Goal: Check status: Check status

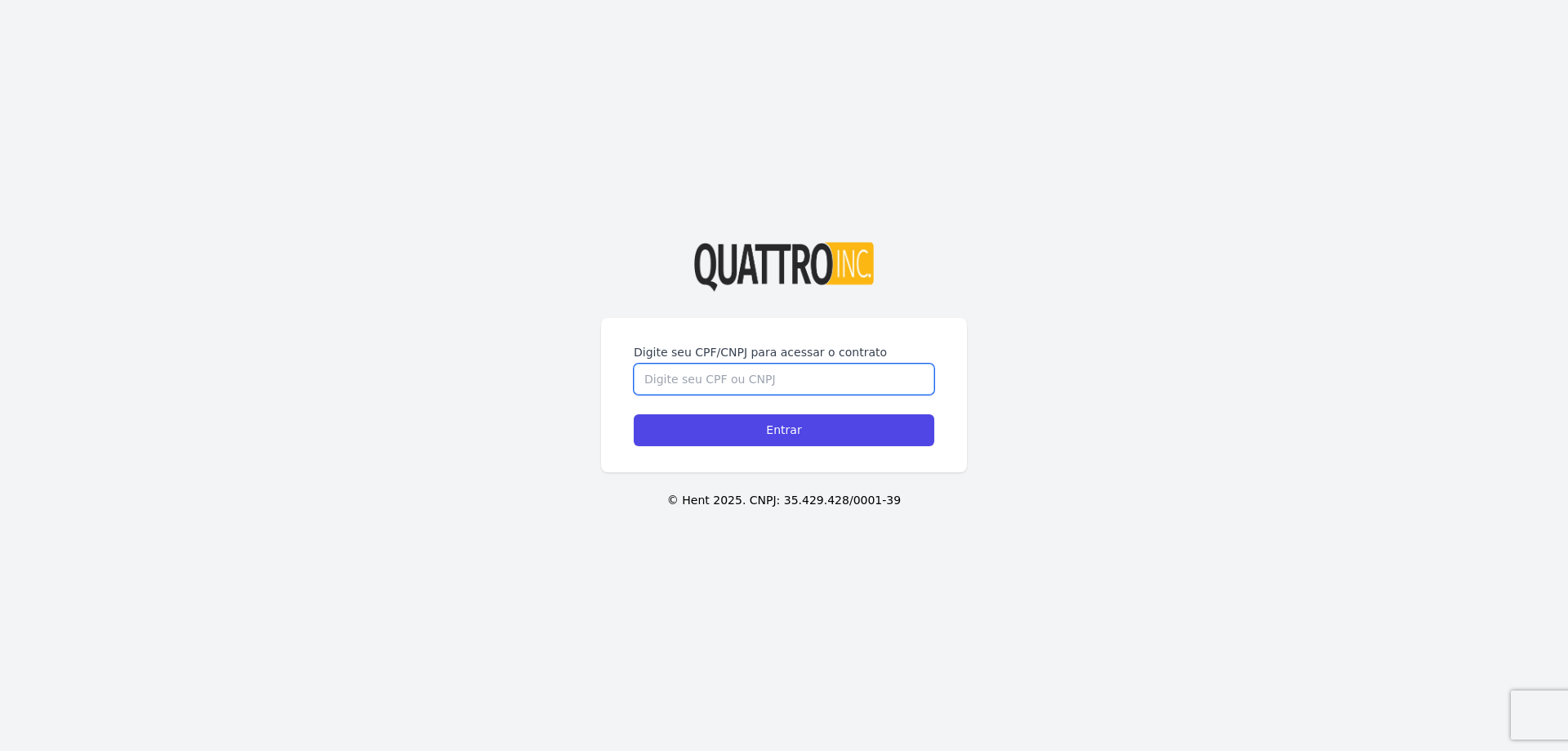
click at [709, 366] on input "Digite seu CPF/CNPJ para acessar o contrato" at bounding box center [783, 379] width 300 height 31
drag, startPoint x: 640, startPoint y: 379, endPoint x: 707, endPoint y: 384, distance: 67.2
click at [700, 379] on input "43634493810" at bounding box center [783, 379] width 300 height 31
type input "43634493810"
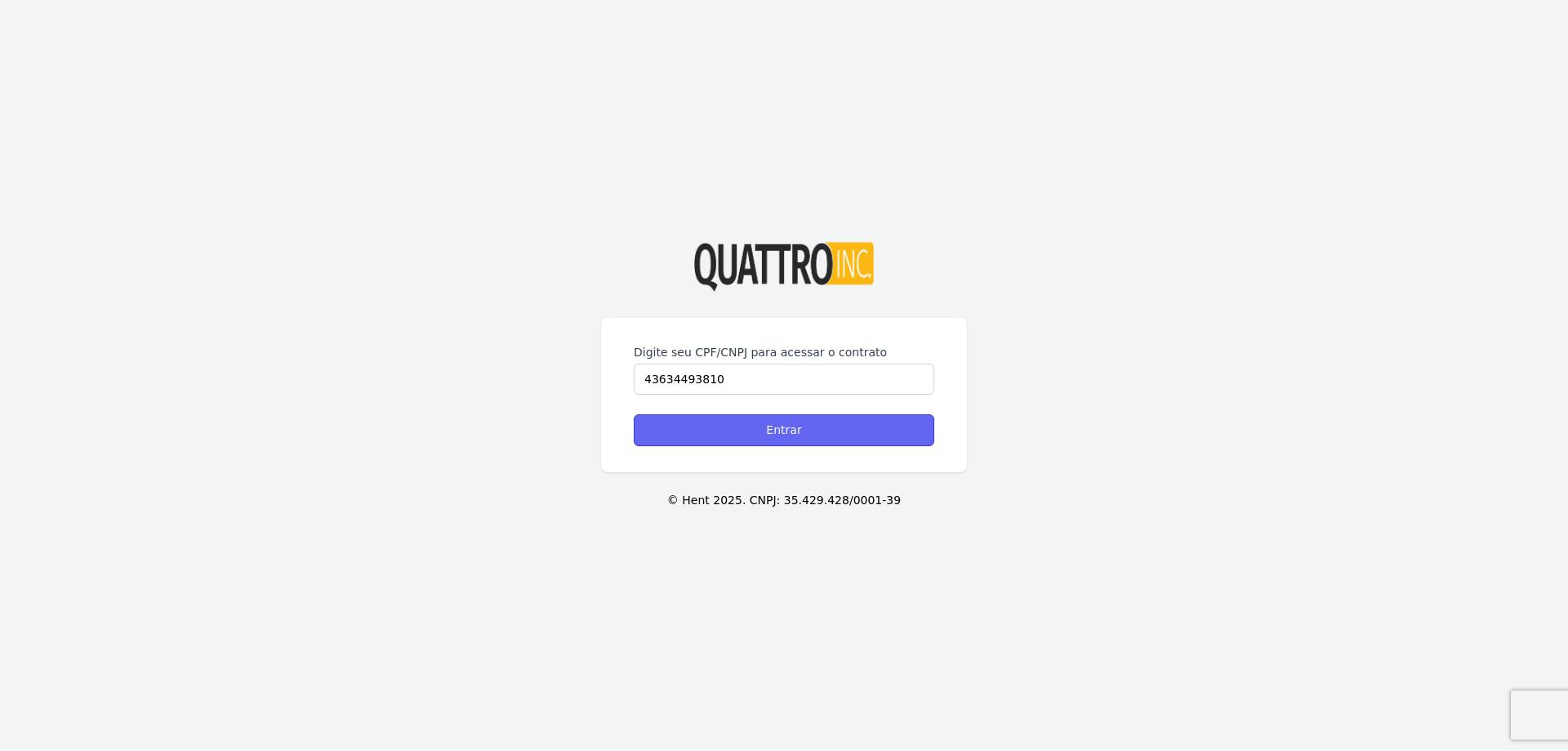
click at [734, 420] on input "Entrar" at bounding box center [783, 429] width 300 height 32
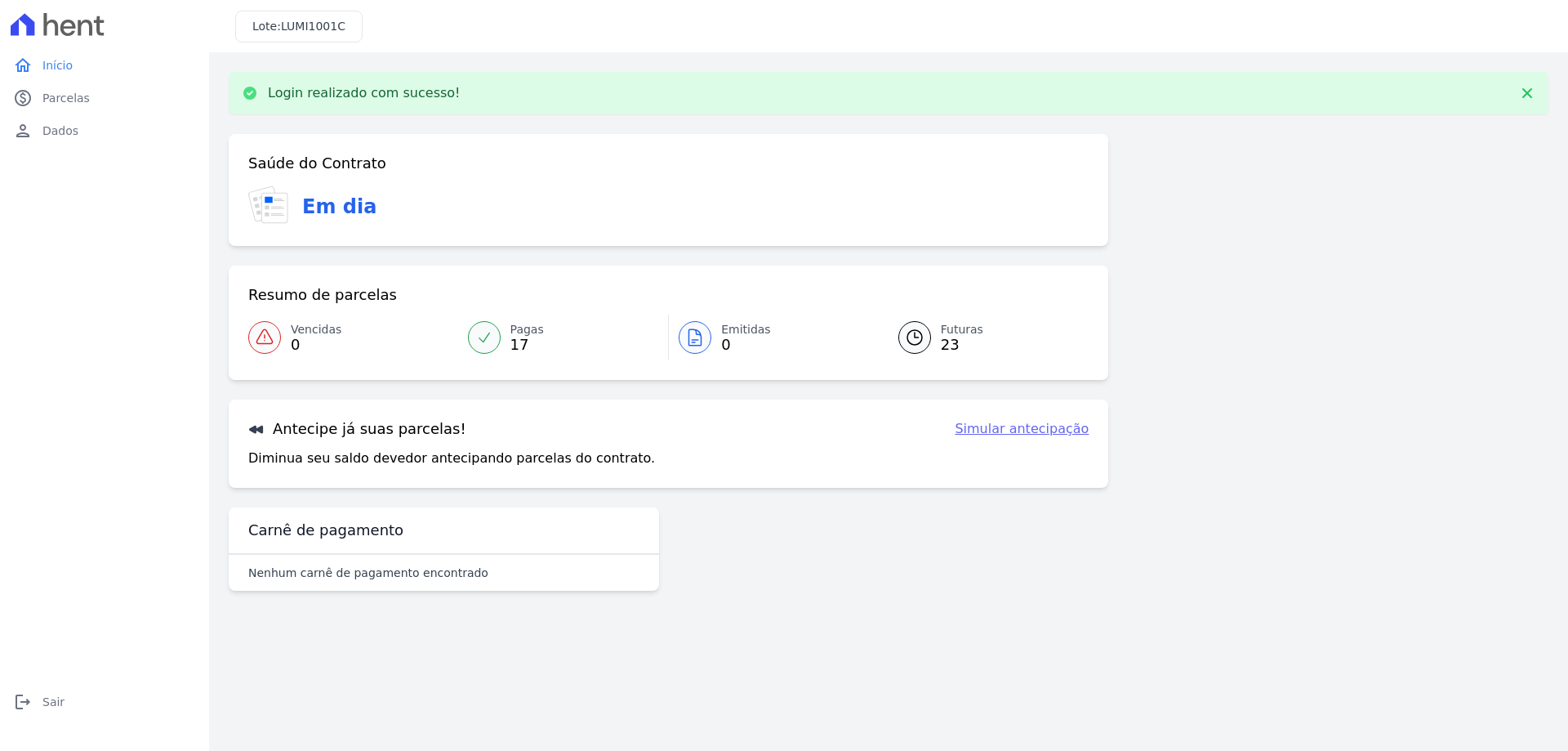
click at [927, 340] on div at bounding box center [914, 336] width 32 height 32
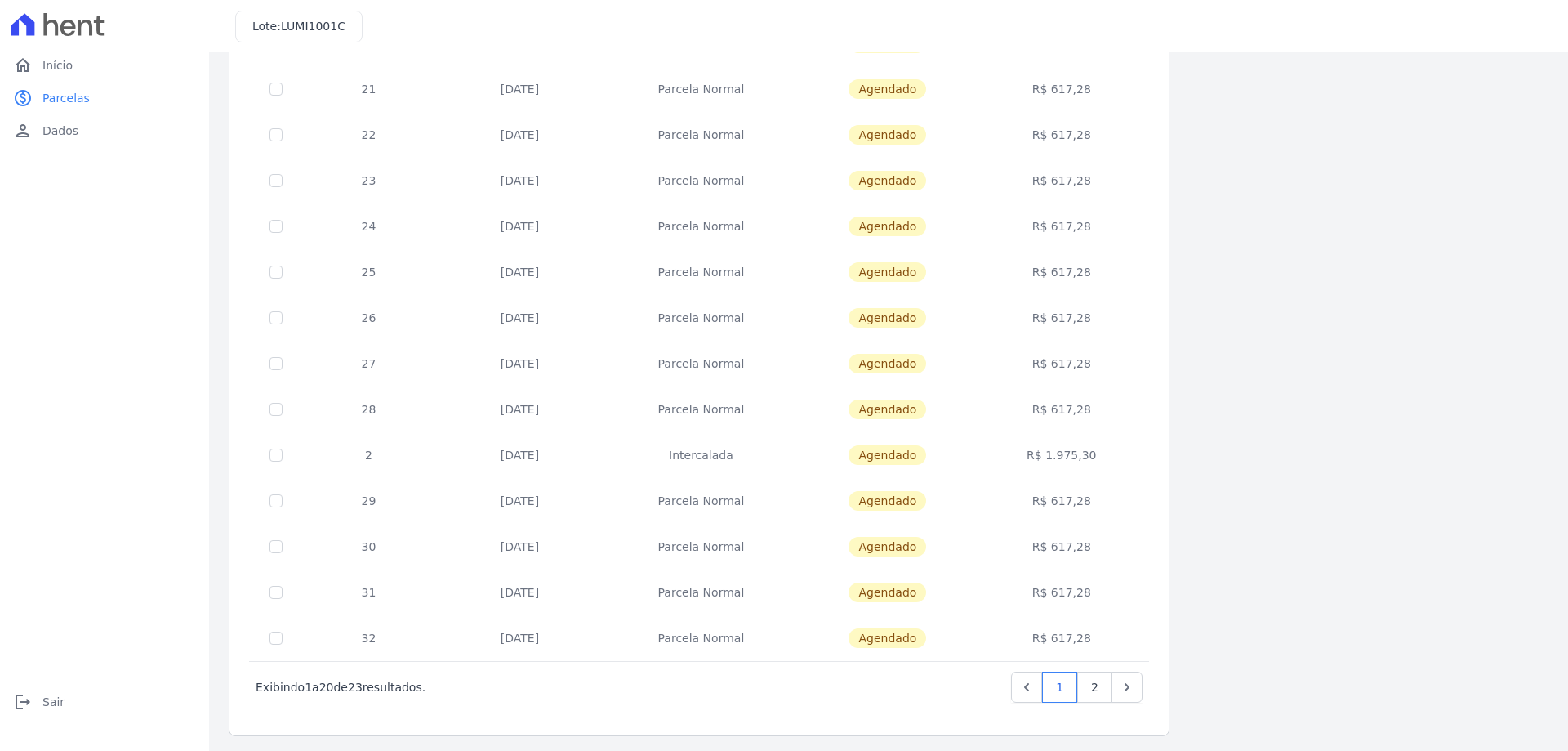
scroll to position [482, 0]
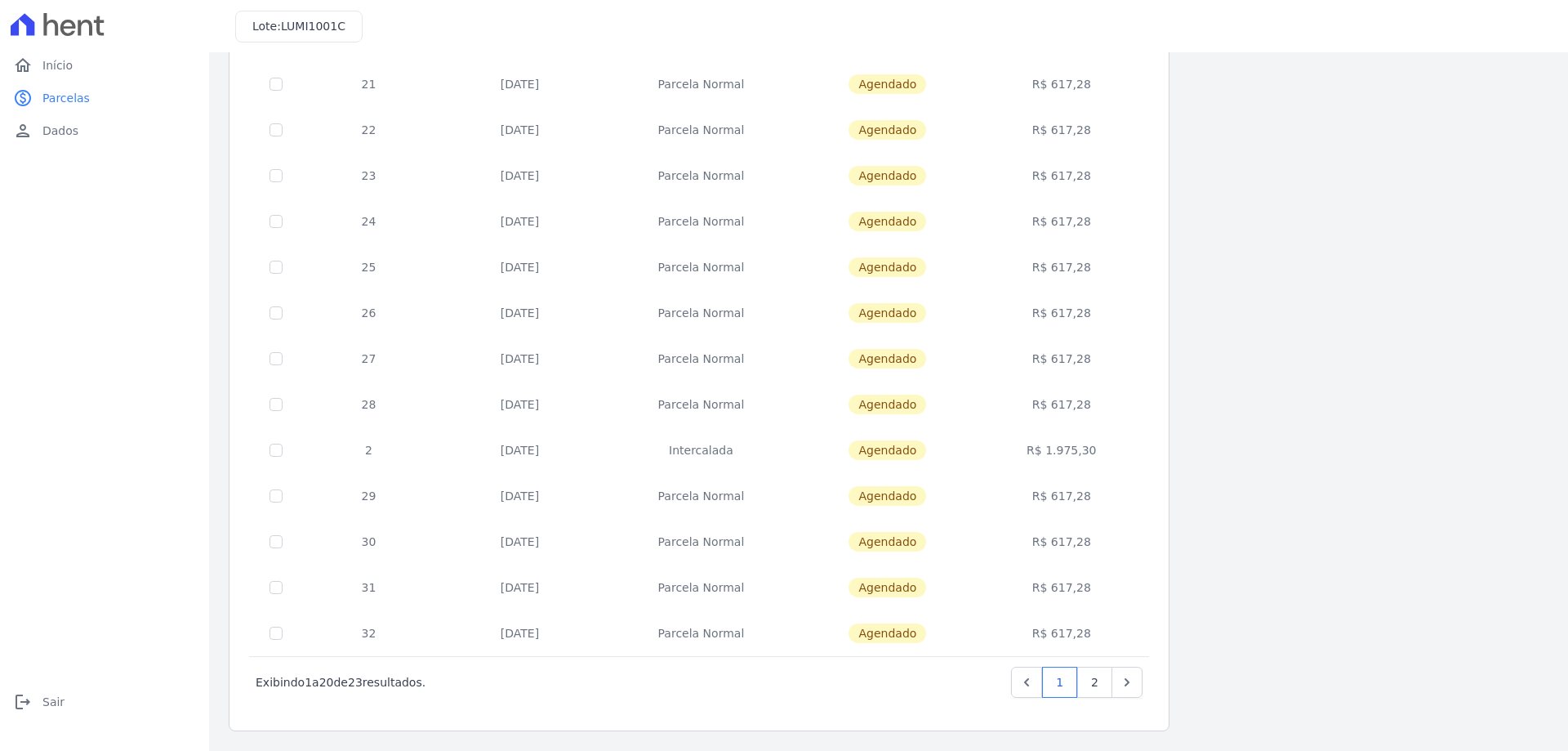
click at [285, 628] on td at bounding box center [277, 633] width 53 height 46
checkbox input "true"
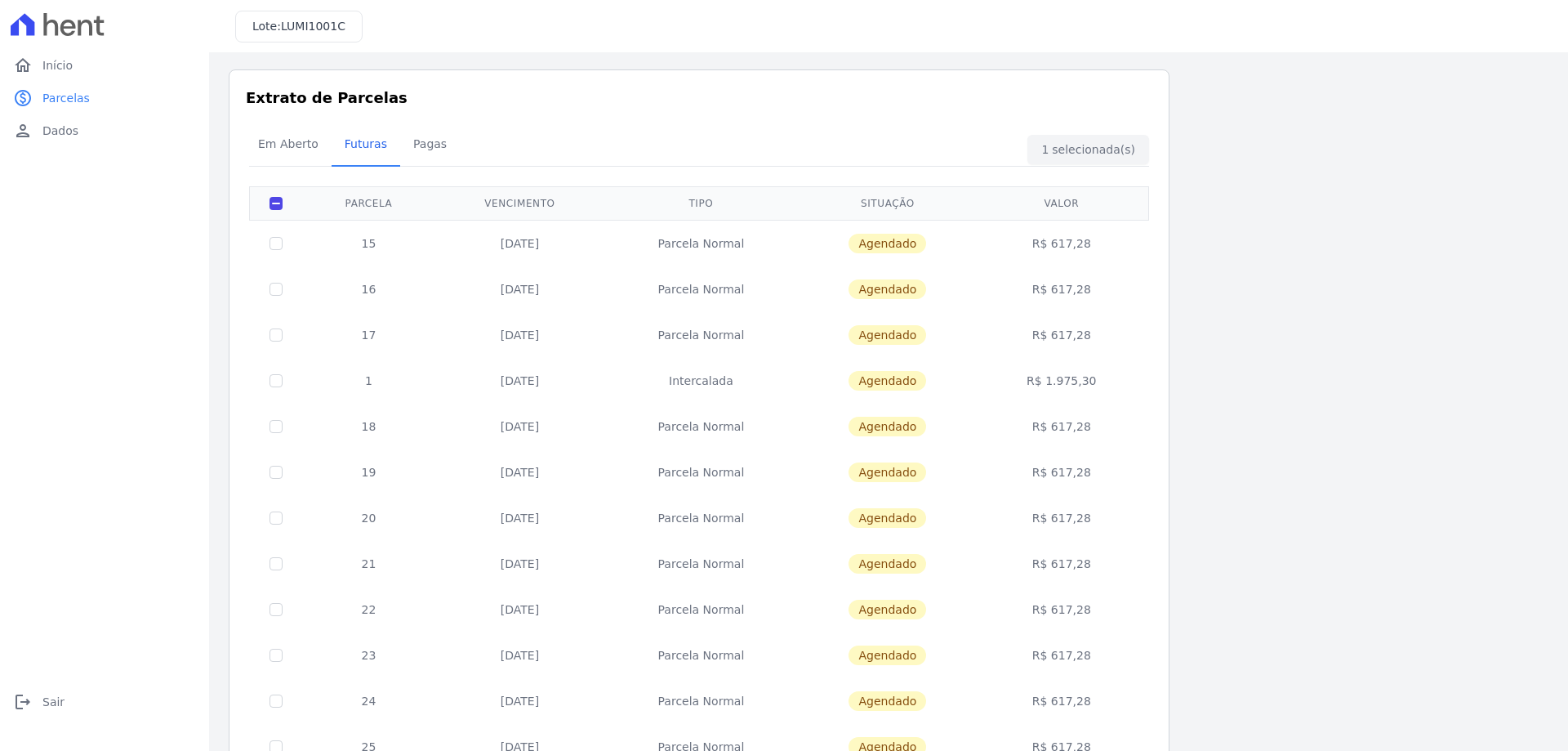
scroll to position [0, 0]
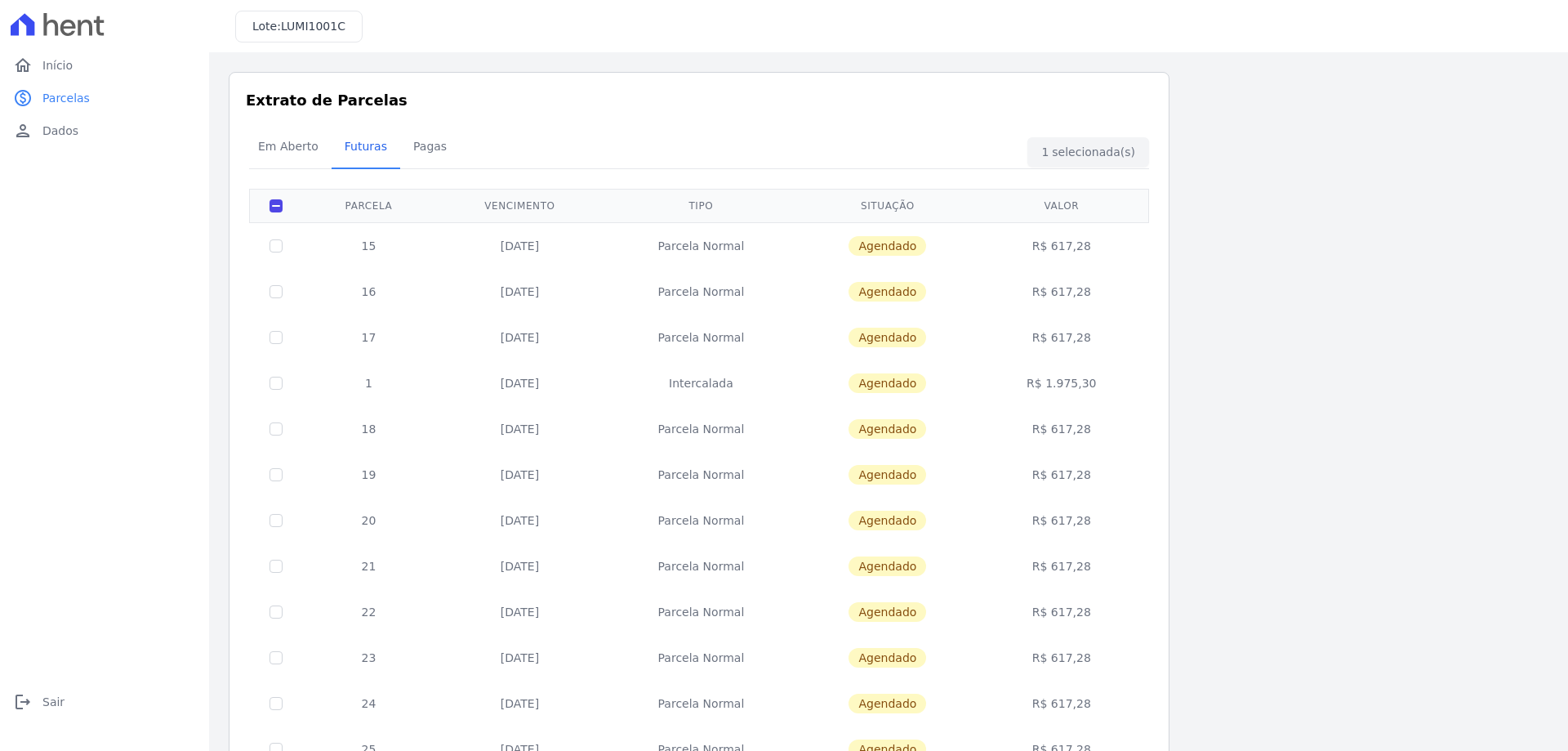
click at [1078, 141] on div "Em Aberto Futuras [GEOGRAPHIC_DATA]" at bounding box center [699, 147] width 908 height 40
click at [1077, 145] on div "Em Aberto Futuras [GEOGRAPHIC_DATA]" at bounding box center [699, 147] width 908 height 40
click at [429, 154] on span "Pagas" at bounding box center [430, 146] width 53 height 32
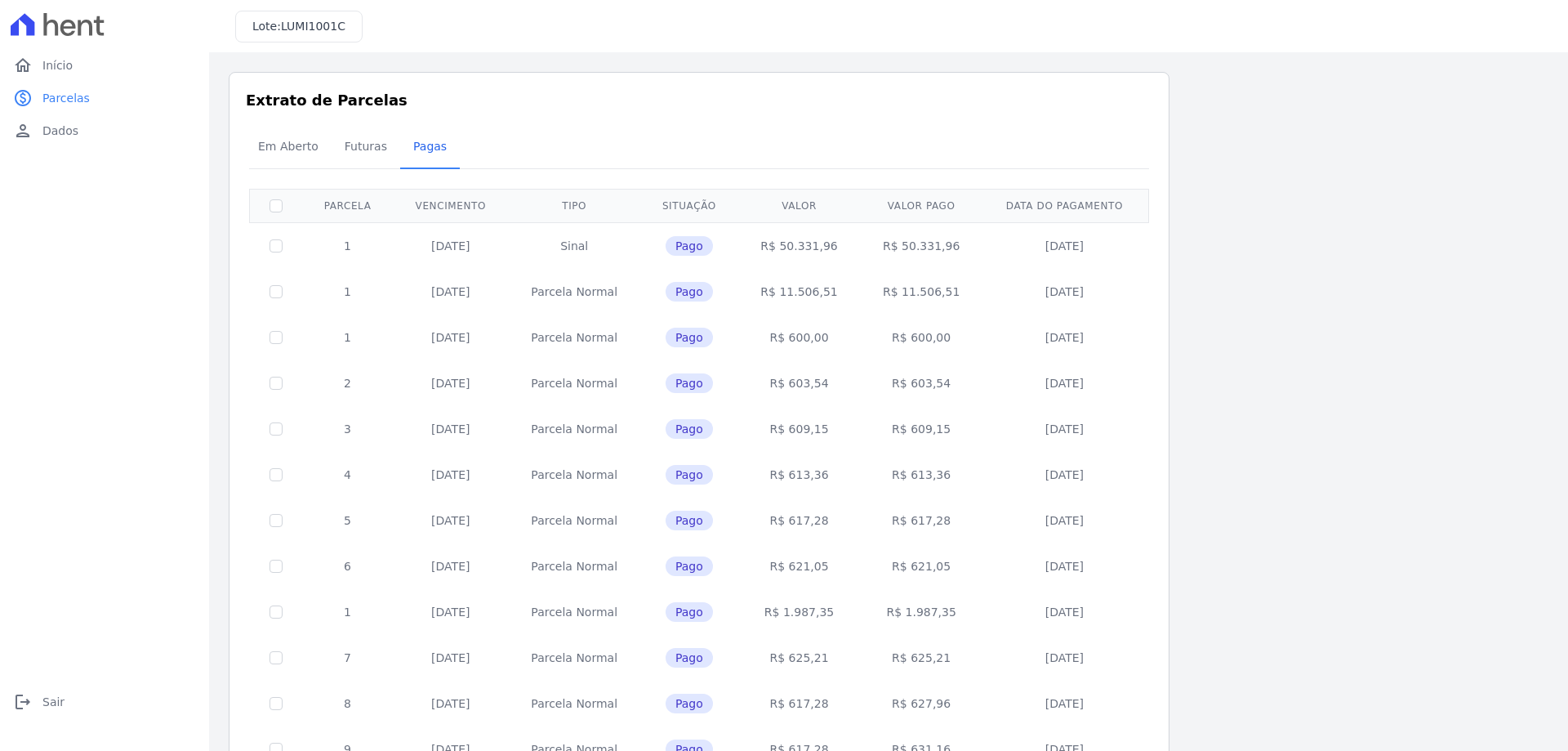
click at [283, 200] on th at bounding box center [277, 205] width 53 height 33
click at [272, 205] on input "checkbox" at bounding box center [276, 205] width 13 height 13
checkbox input "true"
click at [373, 141] on span "Futuras" at bounding box center [365, 146] width 62 height 32
